Goal: Find contact information: Find contact information

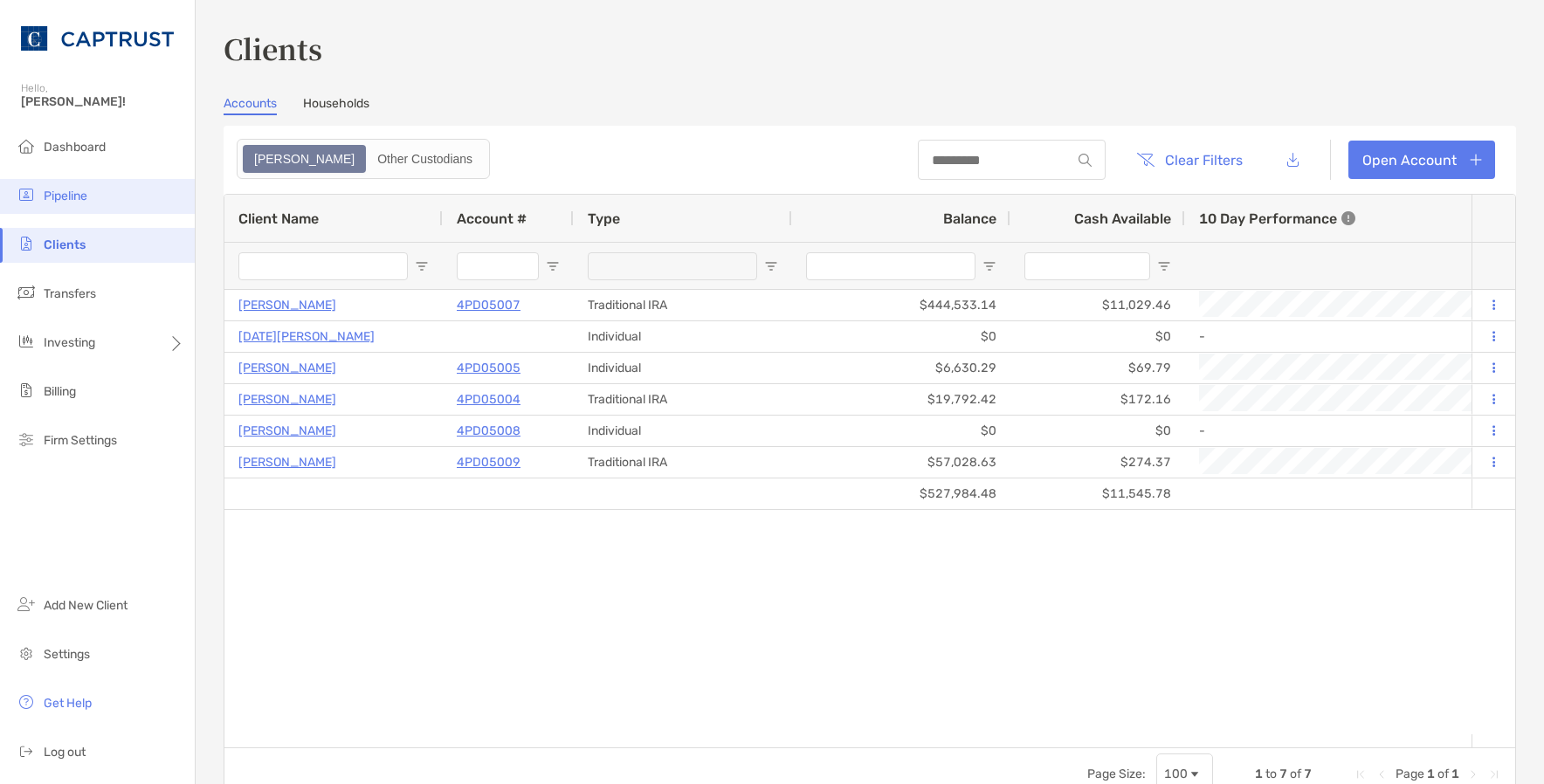
click at [62, 197] on span "Pipeline" at bounding box center [66, 196] width 44 height 15
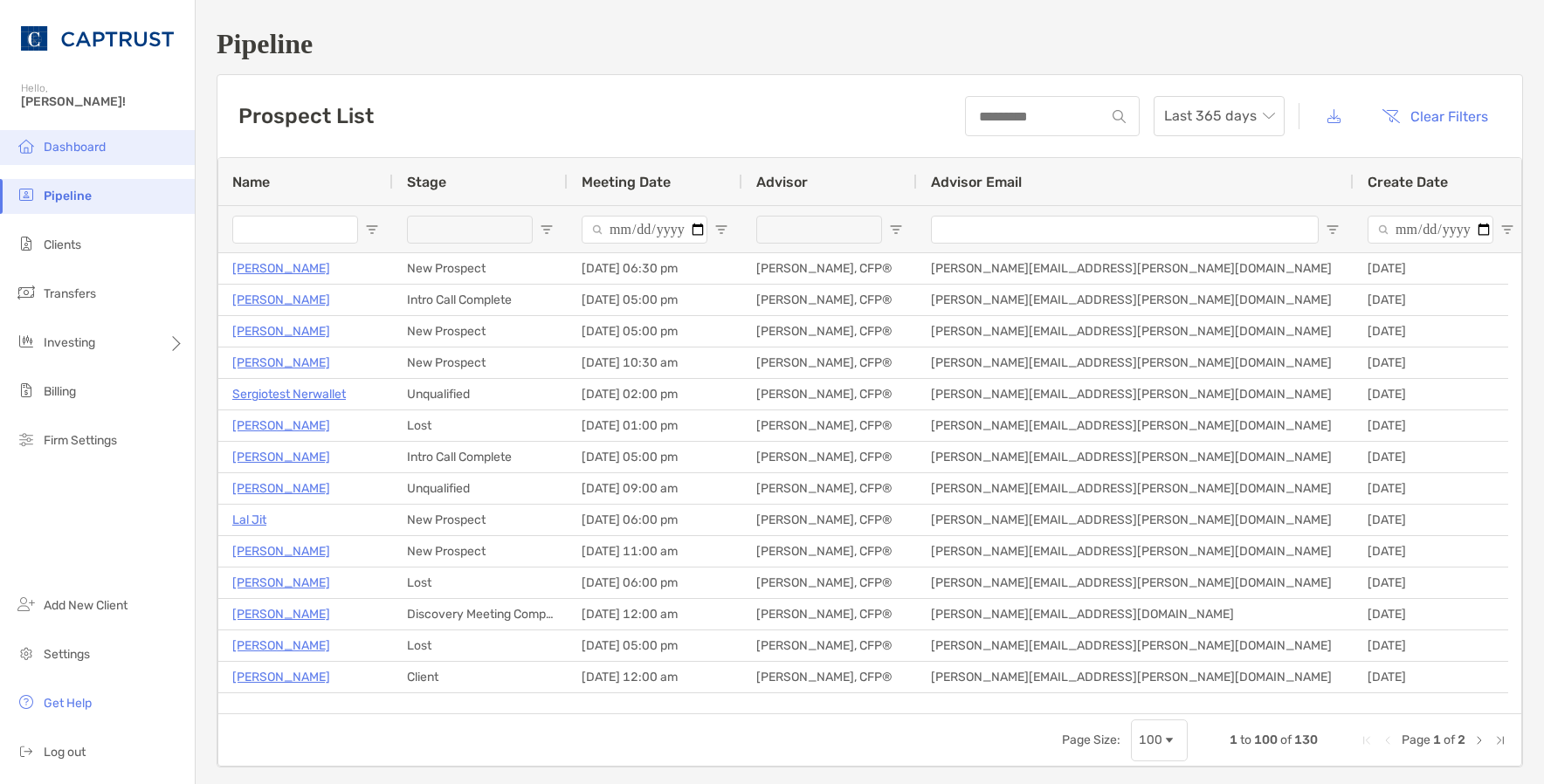
click at [113, 157] on li "Dashboard" at bounding box center [97, 147] width 195 height 35
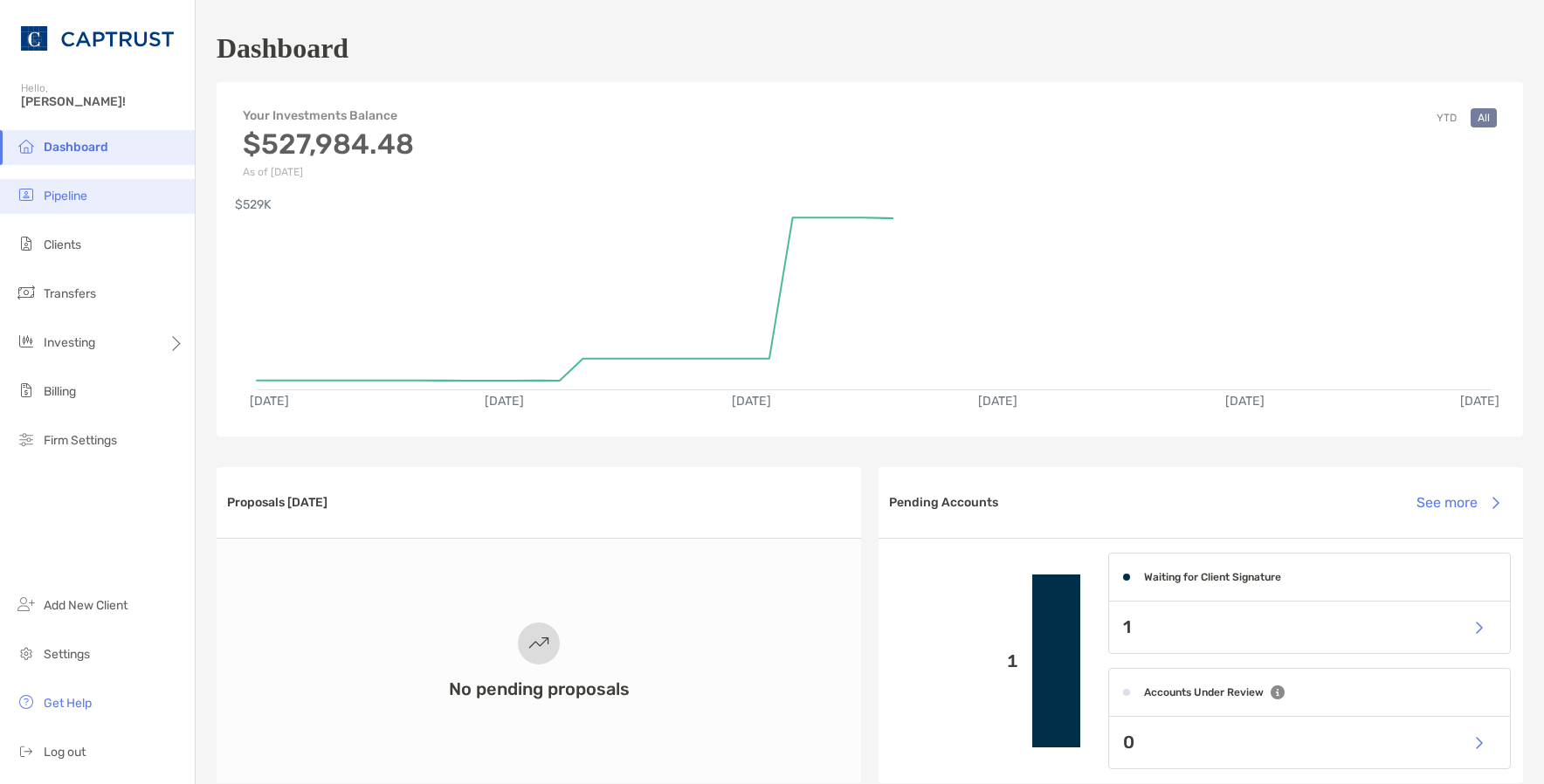
click at [103, 203] on li "Pipeline" at bounding box center [97, 196] width 195 height 35
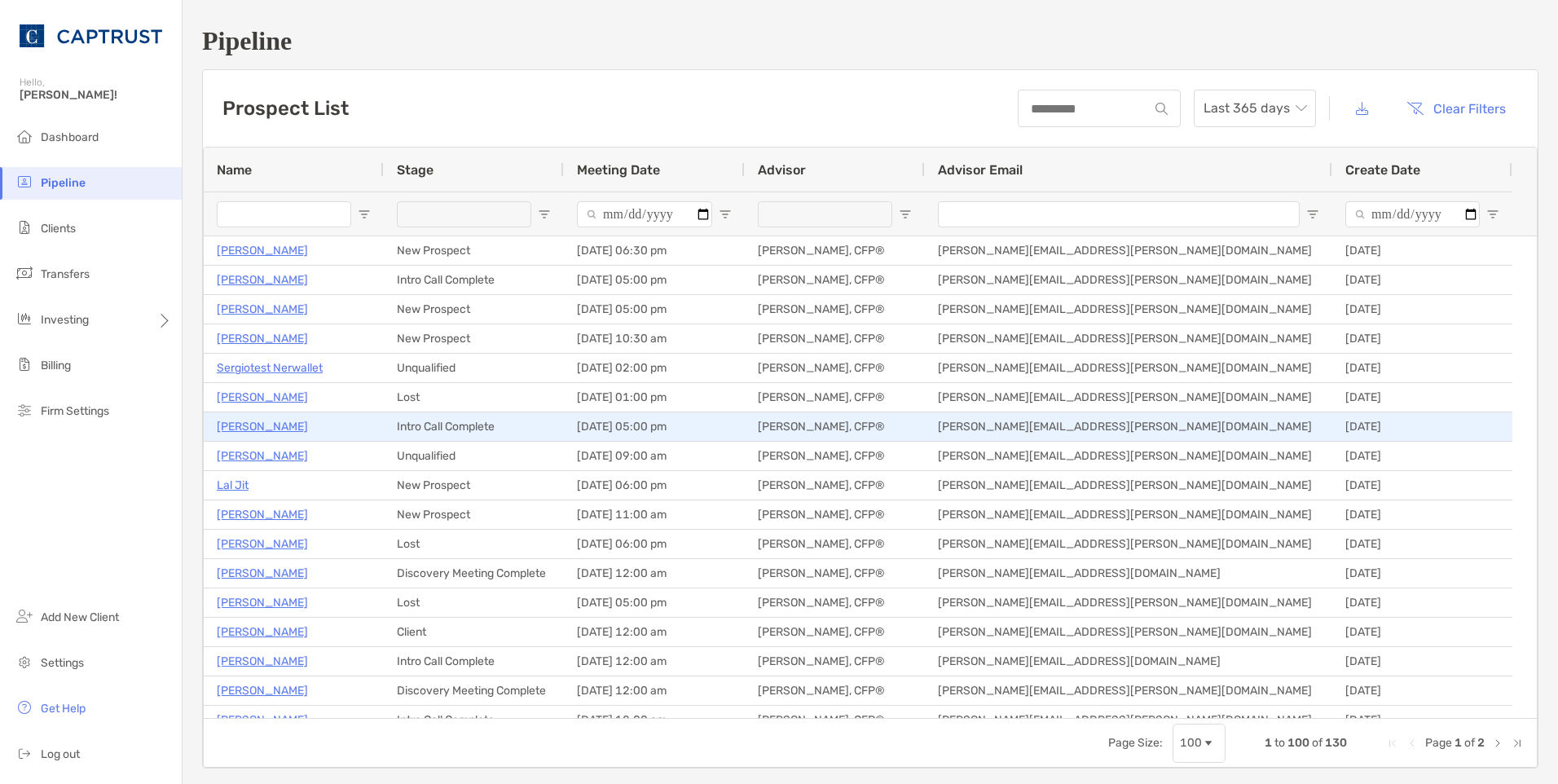
click at [255, 417] on p "[PERSON_NAME]" at bounding box center [262, 426] width 91 height 20
click at [255, 425] on p "[PERSON_NAME]" at bounding box center [262, 426] width 91 height 20
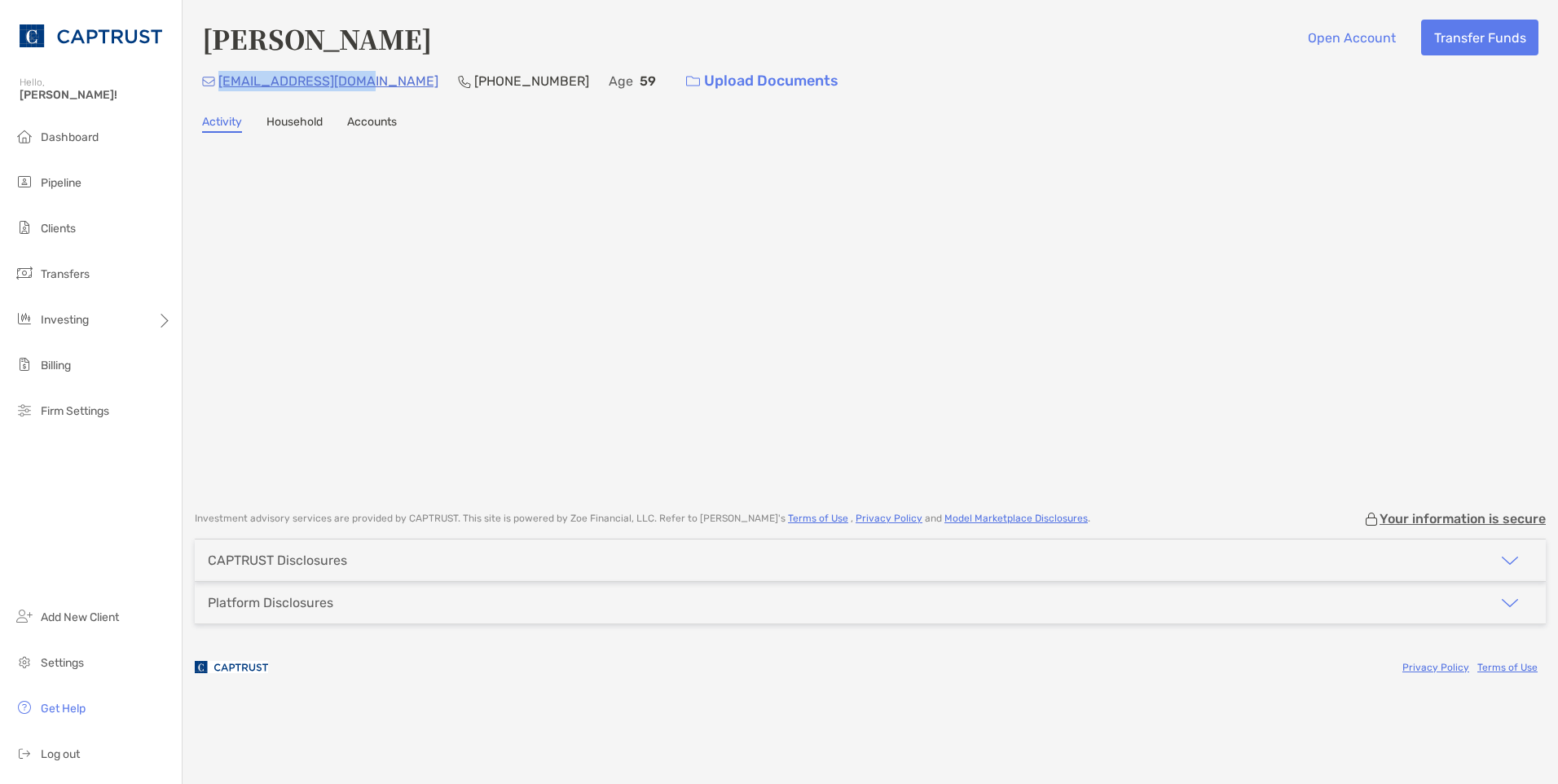
drag, startPoint x: 350, startPoint y: 80, endPoint x: 217, endPoint y: 84, distance: 133.1
click at [217, 84] on div "waldor9765@gmail.com (484) 225-5598 Age 59 Upload Documents" at bounding box center [870, 81] width 1336 height 35
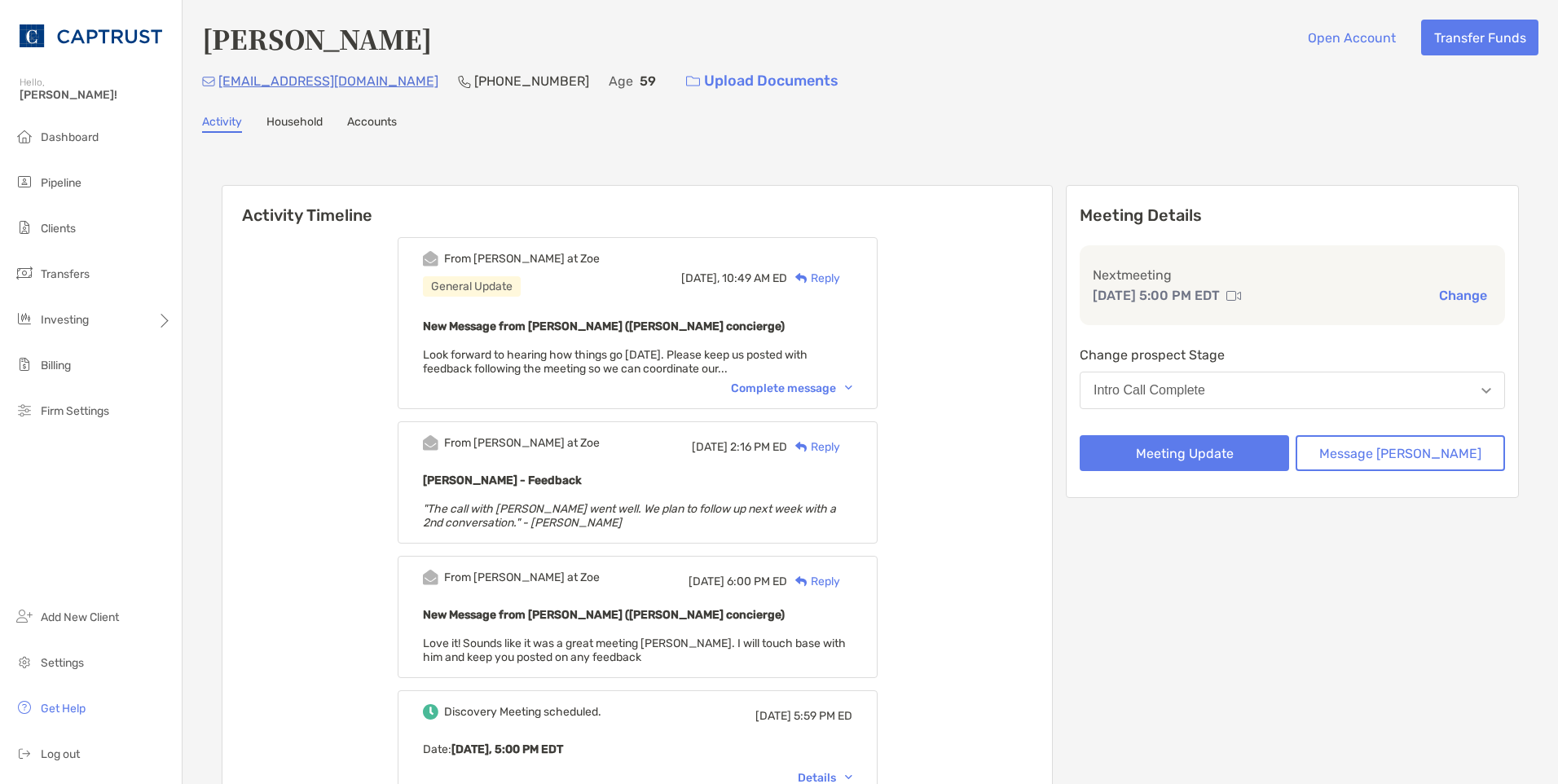
drag, startPoint x: 0, startPoint y: 0, endPoint x: 291, endPoint y: 78, distance: 301.3
drag, startPoint x: 291, startPoint y: 78, endPoint x: 346, endPoint y: 73, distance: 55.2
click at [302, 66] on div "[EMAIL_ADDRESS][DOMAIN_NAME]" at bounding box center [320, 81] width 236 height 35
drag, startPoint x: 363, startPoint y: 83, endPoint x: 224, endPoint y: 80, distance: 139.0
click at [224, 80] on div "[EMAIL_ADDRESS][DOMAIN_NAME] [PHONE_NUMBER] Age [DEMOGRAPHIC_DATA] Upload Docum…" at bounding box center [870, 81] width 1336 height 35
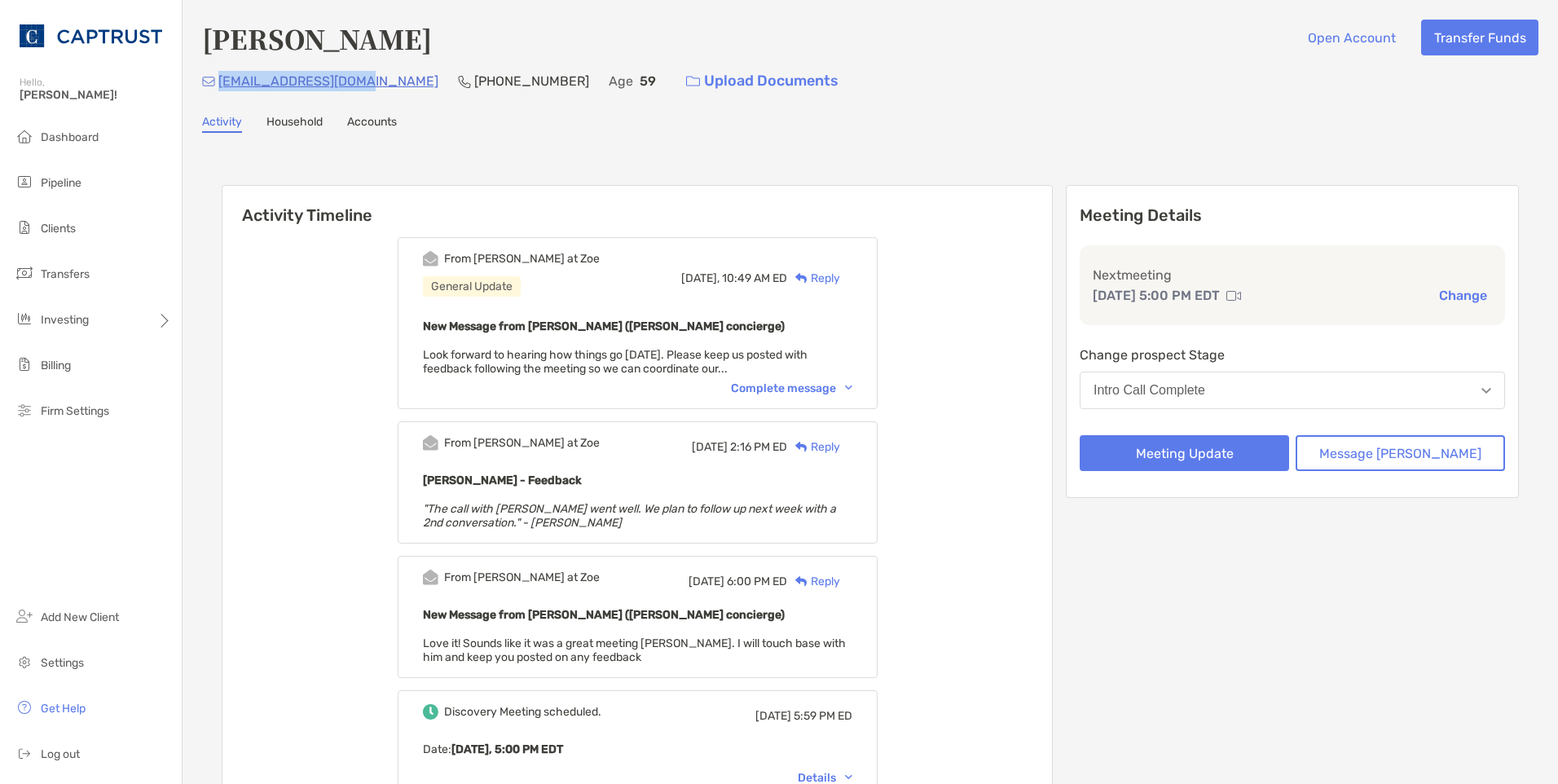
copy p "[EMAIL_ADDRESS][DOMAIN_NAME]"
